Goal: Navigation & Orientation: Find specific page/section

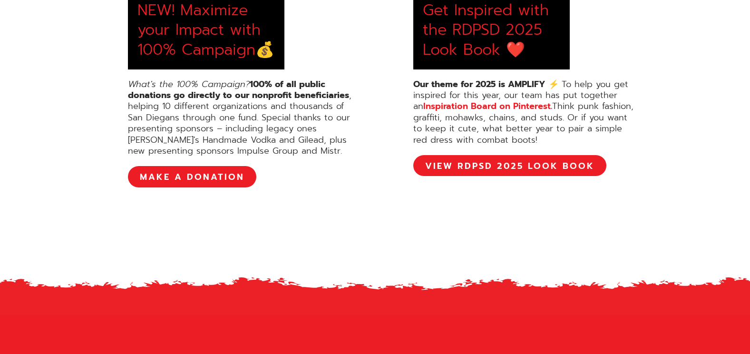
scroll to position [529, 0]
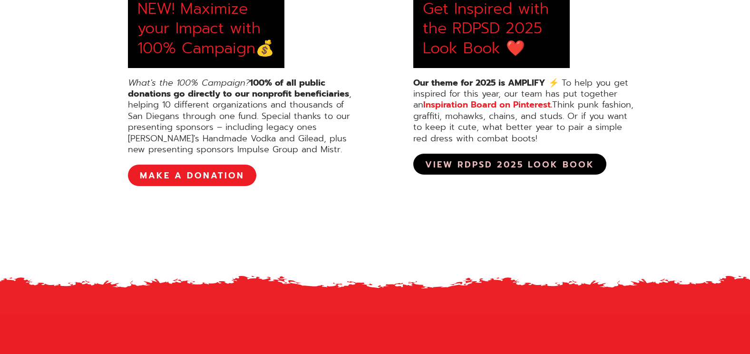
click at [459, 164] on link "View RDPSD 2025 Look Book" at bounding box center [509, 164] width 193 height 21
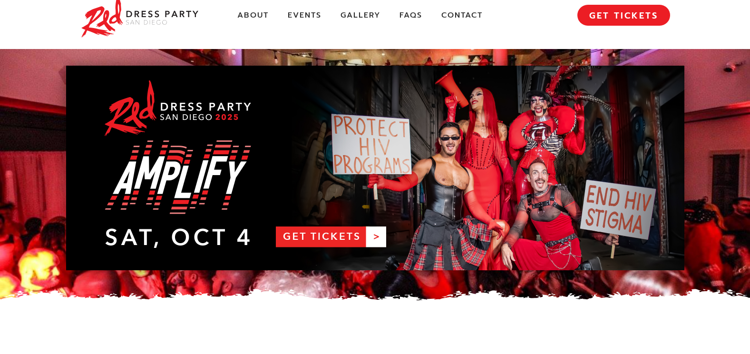
scroll to position [18, 0]
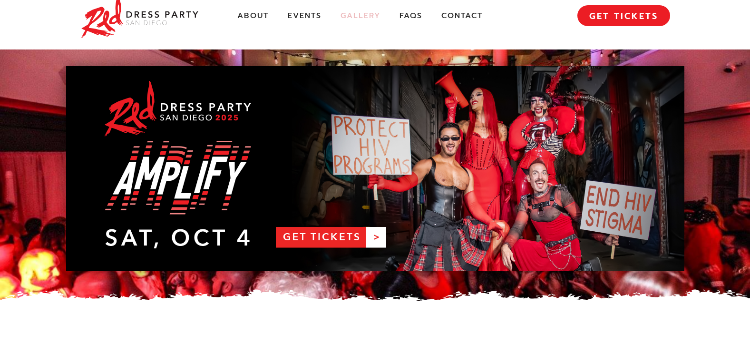
click at [363, 19] on link "Gallery" at bounding box center [361, 16] width 40 height 10
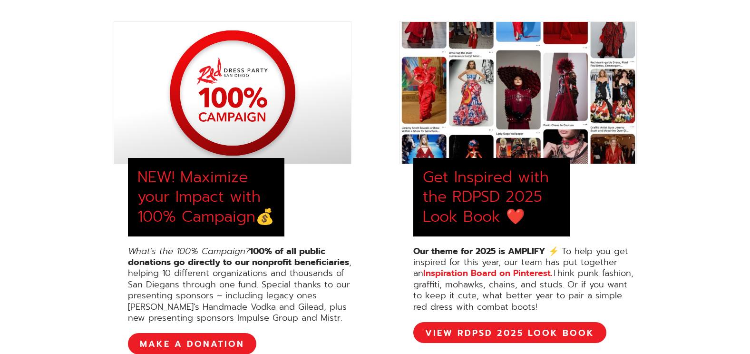
scroll to position [360, 0]
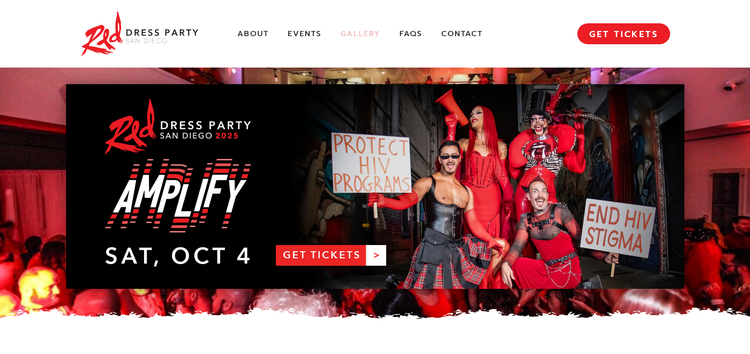
click at [359, 29] on link "Gallery" at bounding box center [361, 34] width 40 height 10
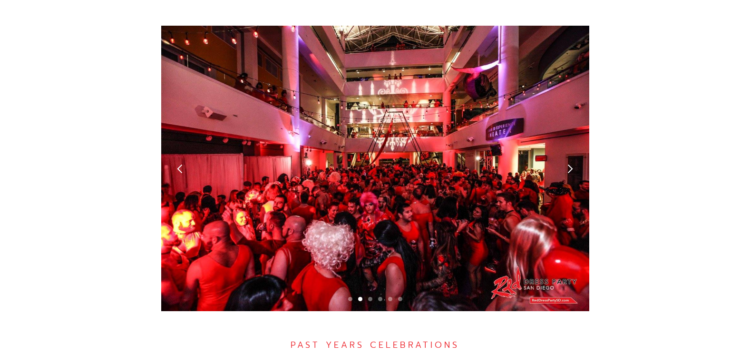
scroll to position [2707, 0]
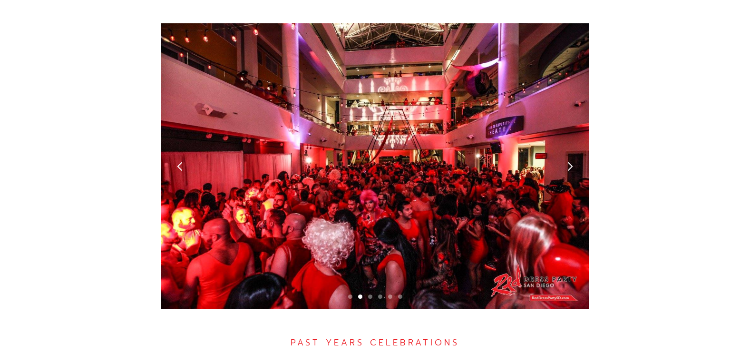
click at [569, 161] on div "next slide" at bounding box center [570, 166] width 10 height 10
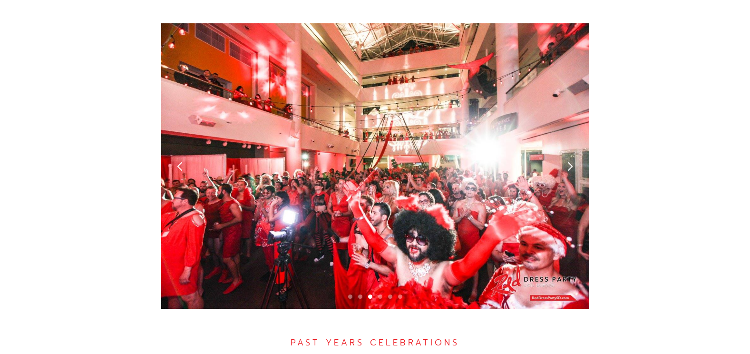
click at [569, 161] on div "next slide" at bounding box center [570, 166] width 10 height 10
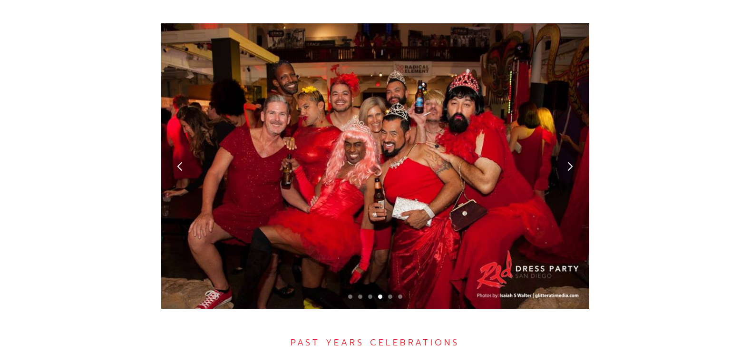
click at [569, 161] on div "next slide" at bounding box center [570, 166] width 10 height 10
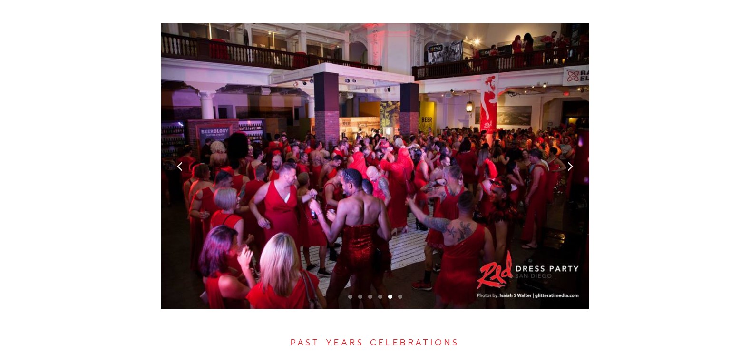
click at [569, 161] on div "next slide" at bounding box center [570, 166] width 10 height 10
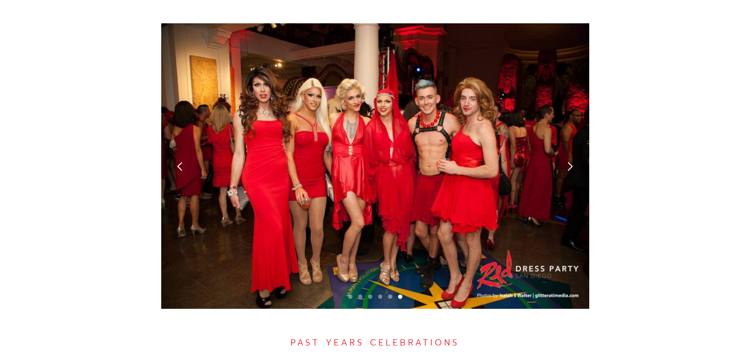
click at [569, 161] on div "next slide" at bounding box center [570, 166] width 10 height 10
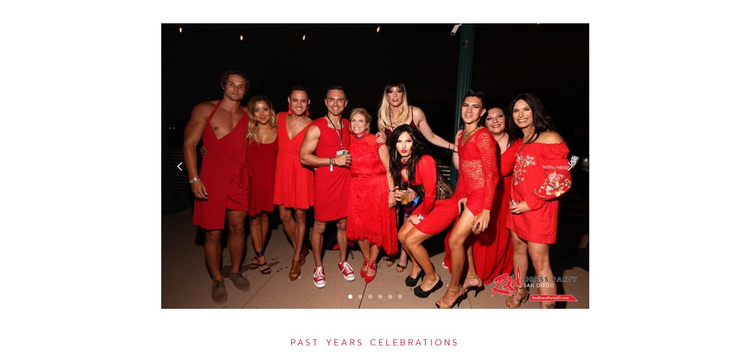
click at [574, 161] on div "next slide" at bounding box center [570, 166] width 10 height 10
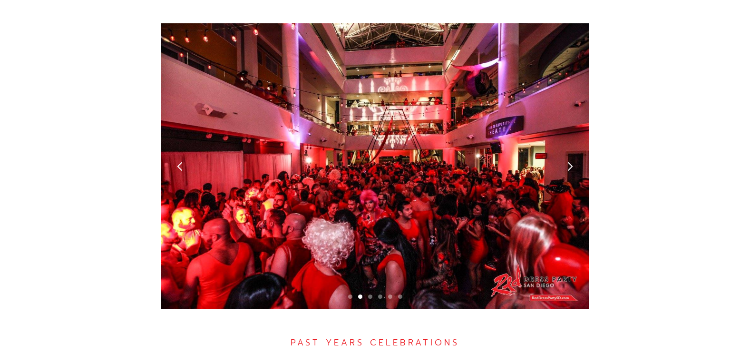
click at [574, 161] on div "next slide" at bounding box center [570, 166] width 10 height 10
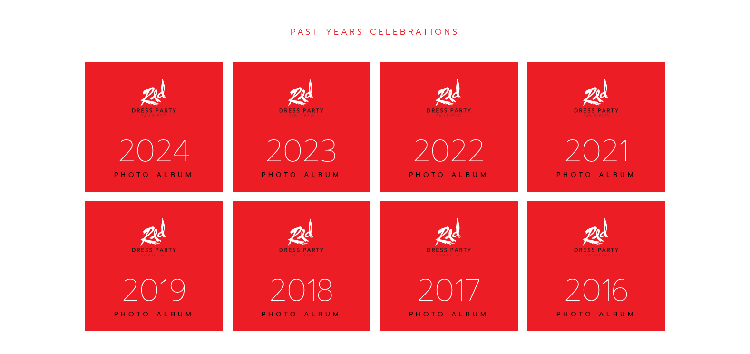
scroll to position [3021, 0]
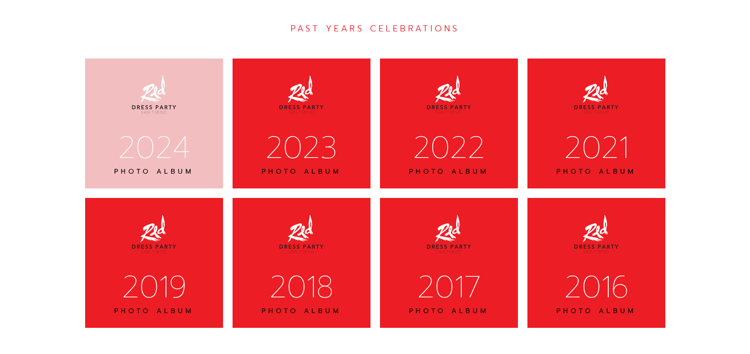
click at [199, 93] on div "2024 PHOTO ALBUM" at bounding box center [154, 124] width 138 height 130
